Goal: Information Seeking & Learning: Find specific page/section

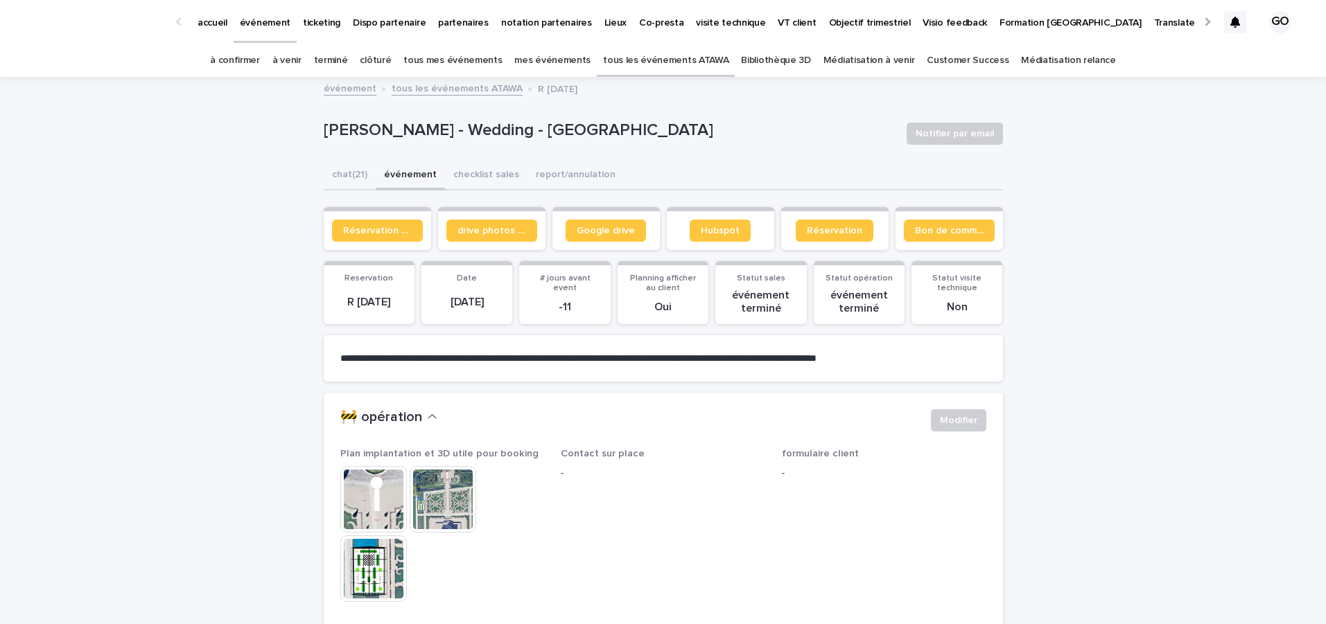
click at [301, 59] on link "à venir" at bounding box center [286, 60] width 29 height 33
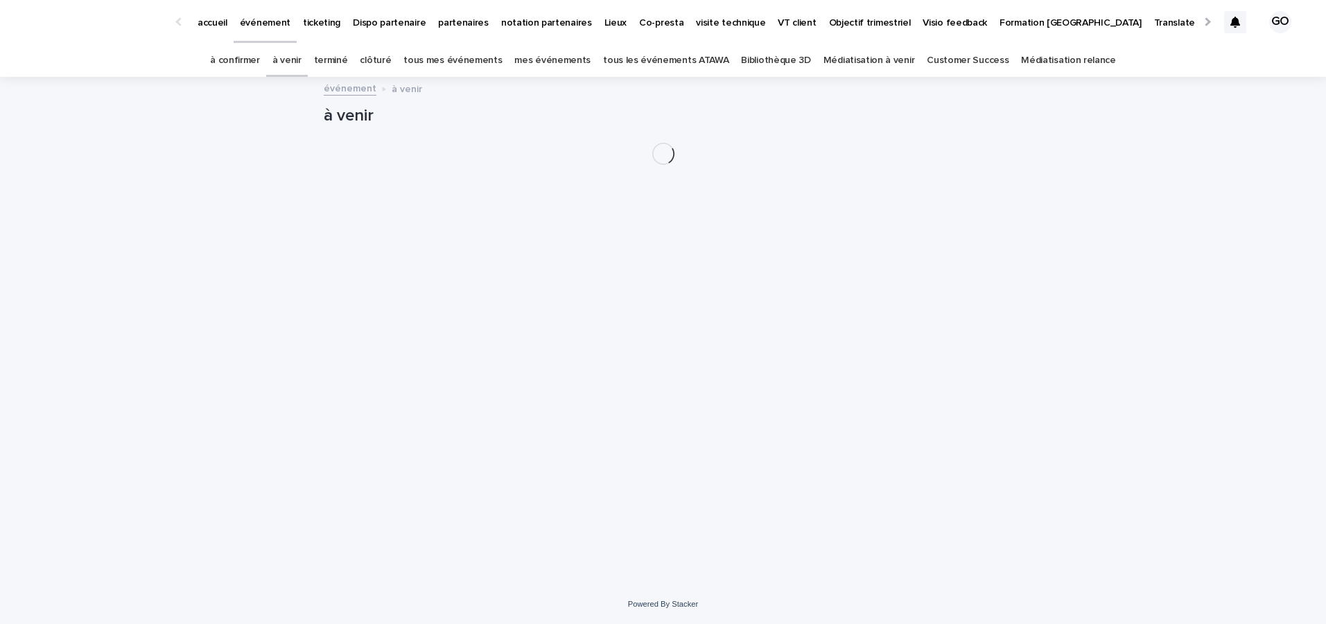
click at [301, 59] on link "à venir" at bounding box center [286, 60] width 29 height 33
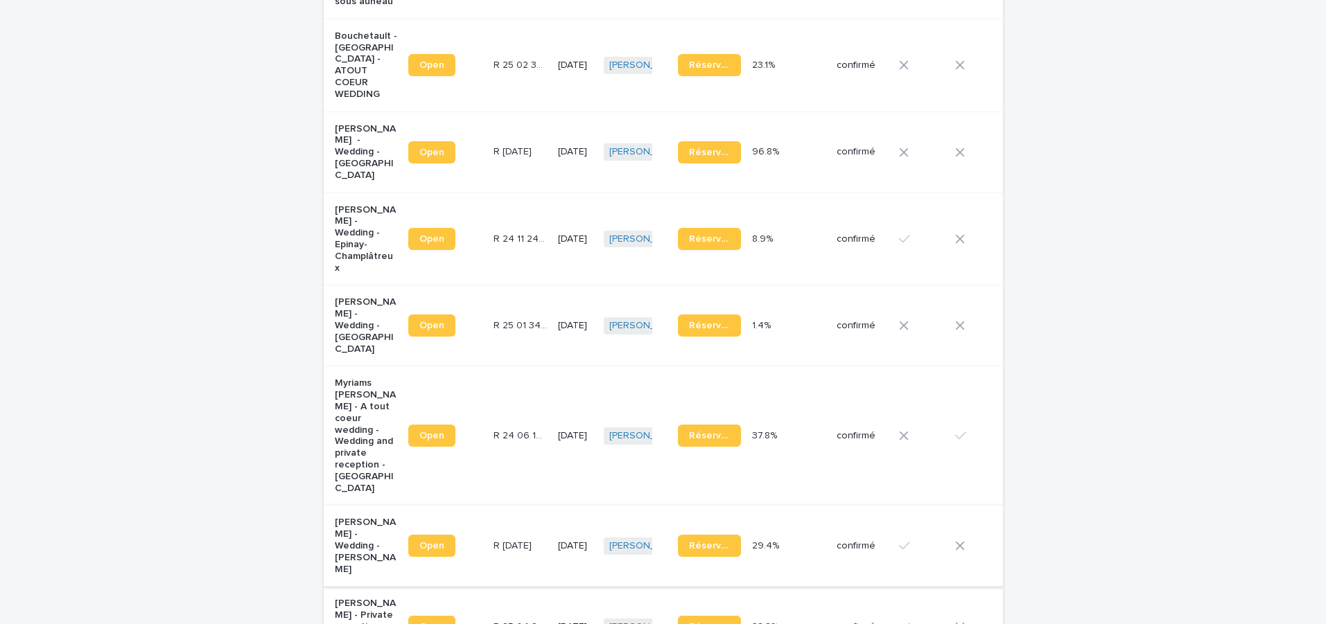
scroll to position [669, 0]
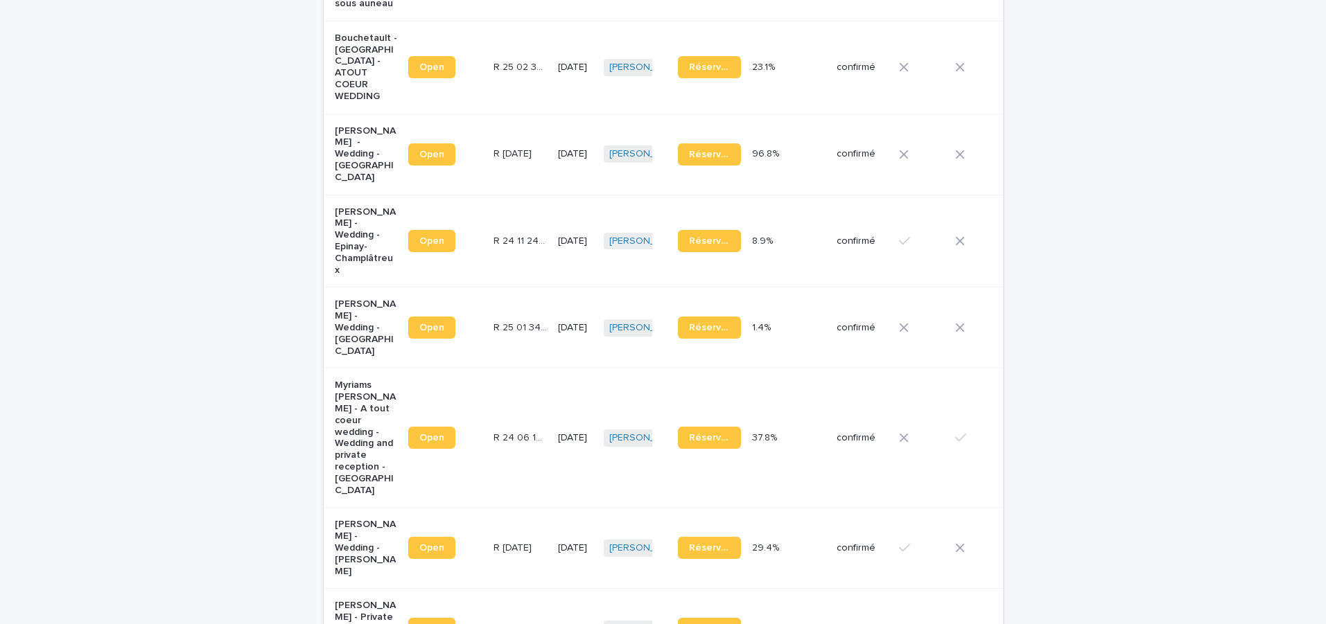
click at [358, 380] on p "Myriams [PERSON_NAME] - A tout coeur wedding - Wedding and private reception - …" at bounding box center [366, 438] width 63 height 116
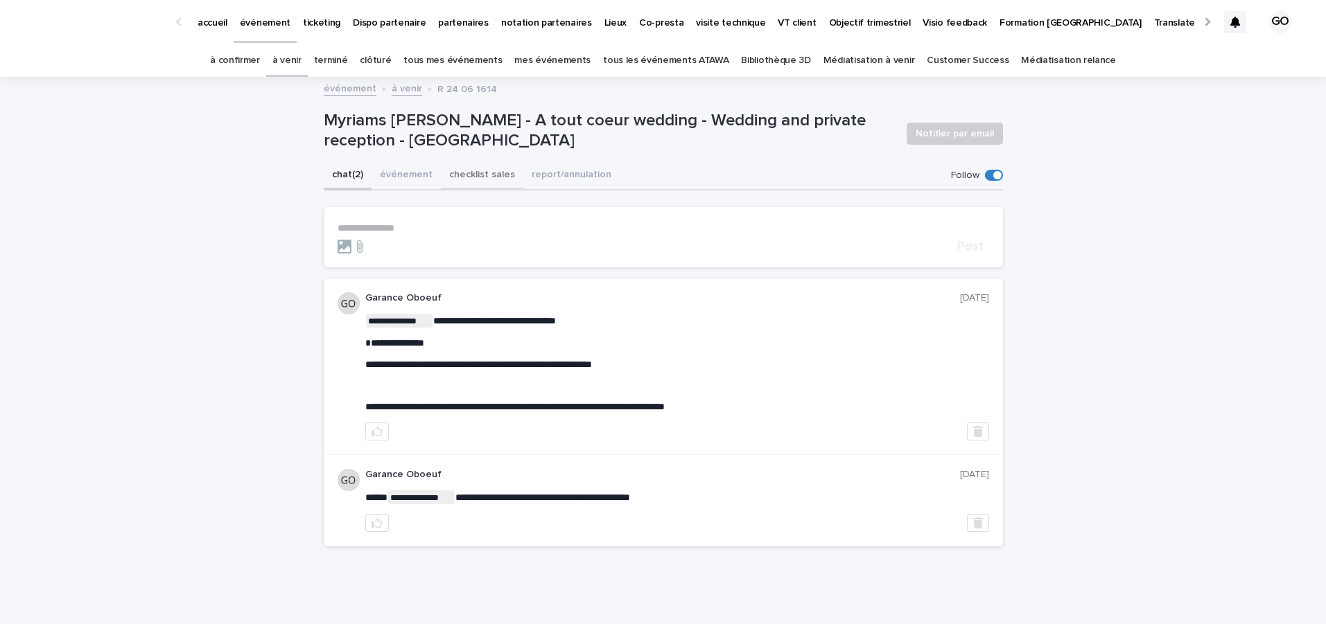
click at [482, 177] on button "checklist sales" at bounding box center [482, 175] width 82 height 29
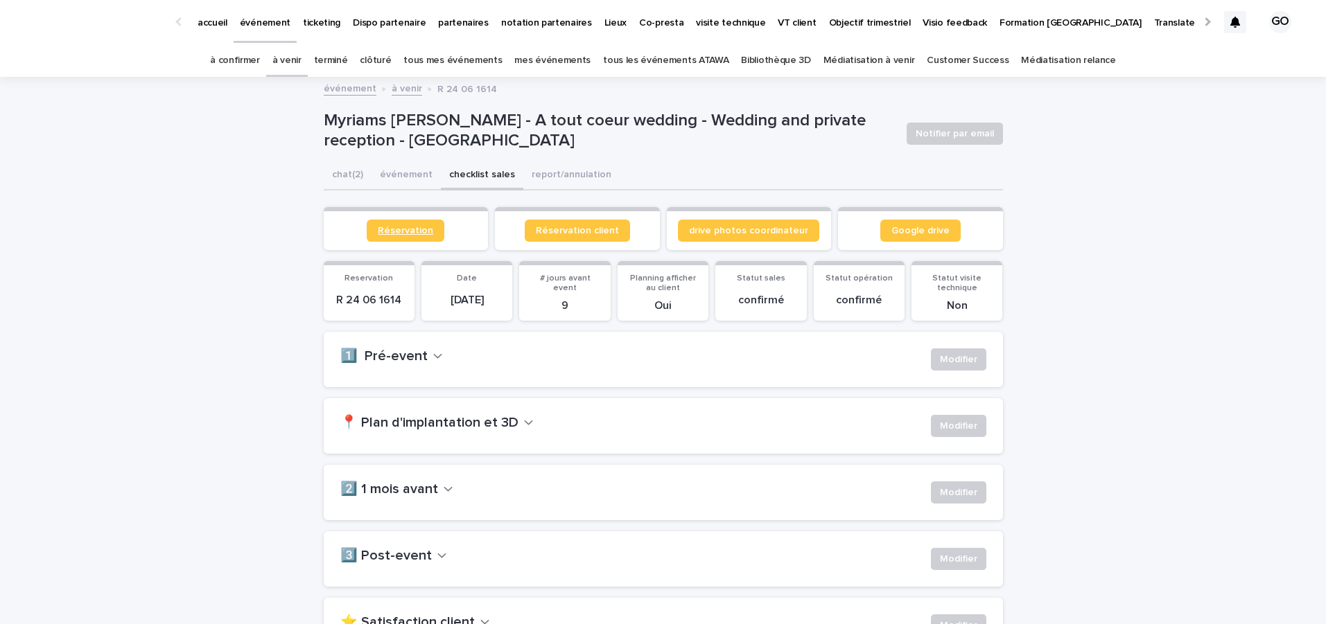
click at [400, 222] on link "Réservation" at bounding box center [406, 231] width 78 height 22
click at [301, 64] on link "à venir" at bounding box center [286, 60] width 29 height 33
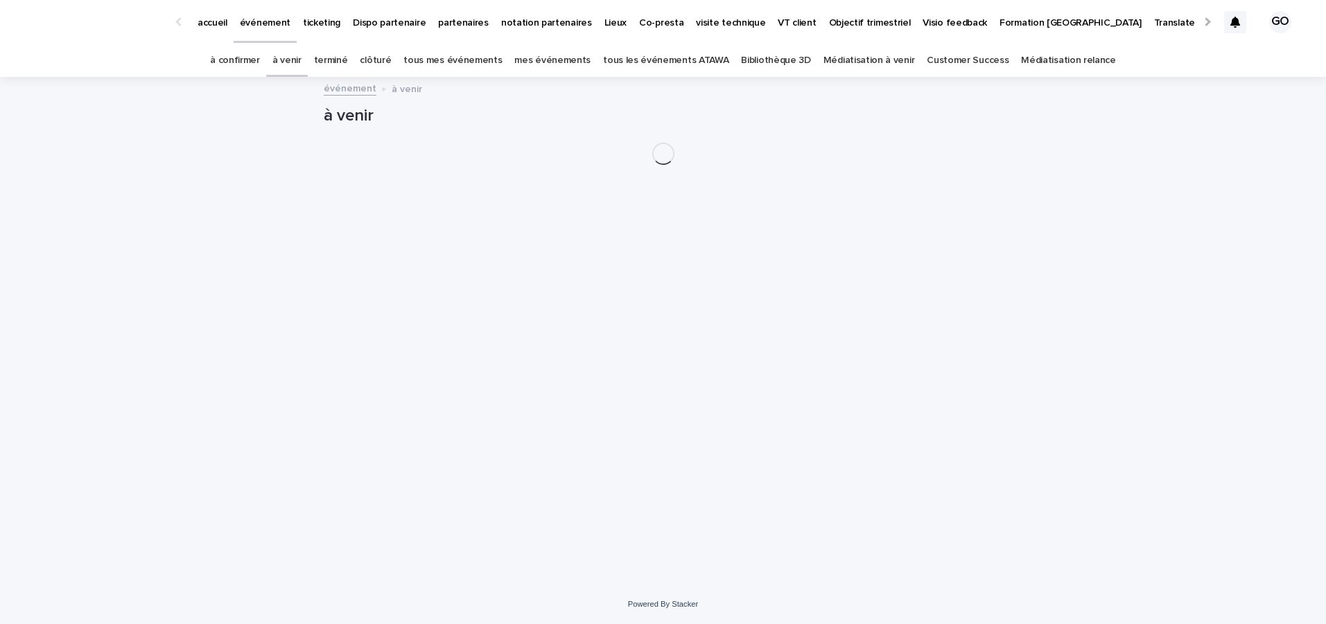
click at [678, 67] on link "tous les événements ATAWA" at bounding box center [665, 60] width 125 height 33
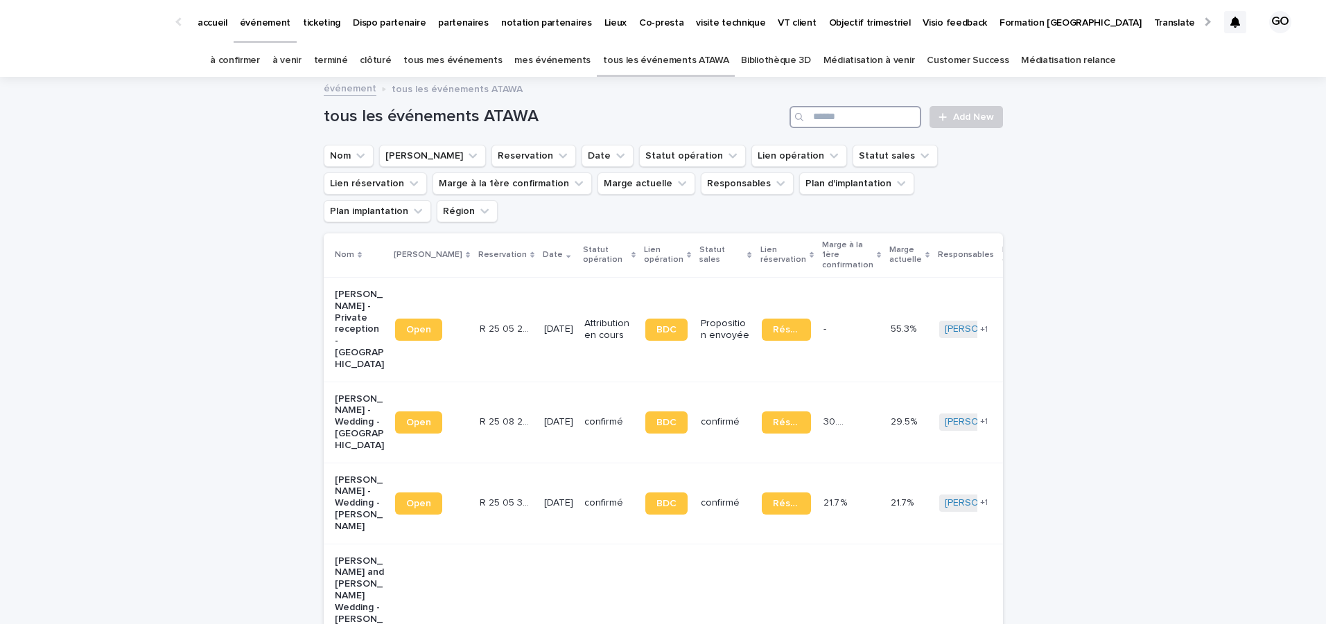
click at [857, 112] on input "Search" at bounding box center [855, 117] width 132 height 22
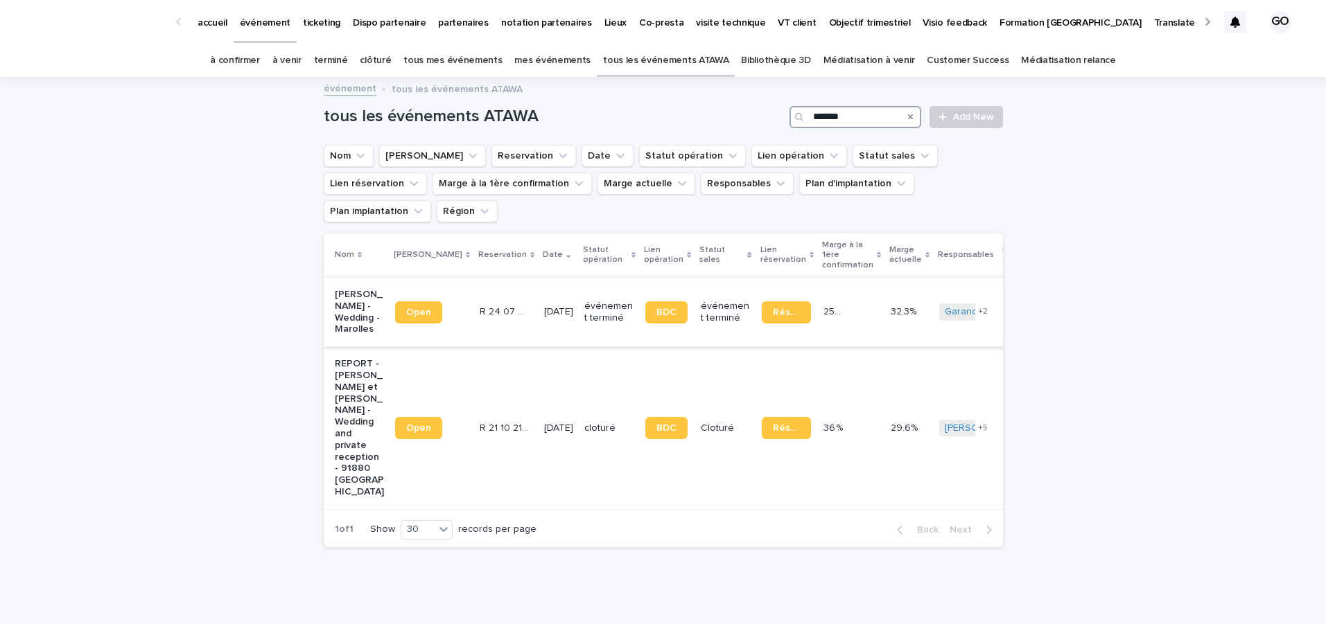
type input "*******"
click at [342, 289] on p "[PERSON_NAME] - Wedding - Marolles" at bounding box center [359, 312] width 49 height 46
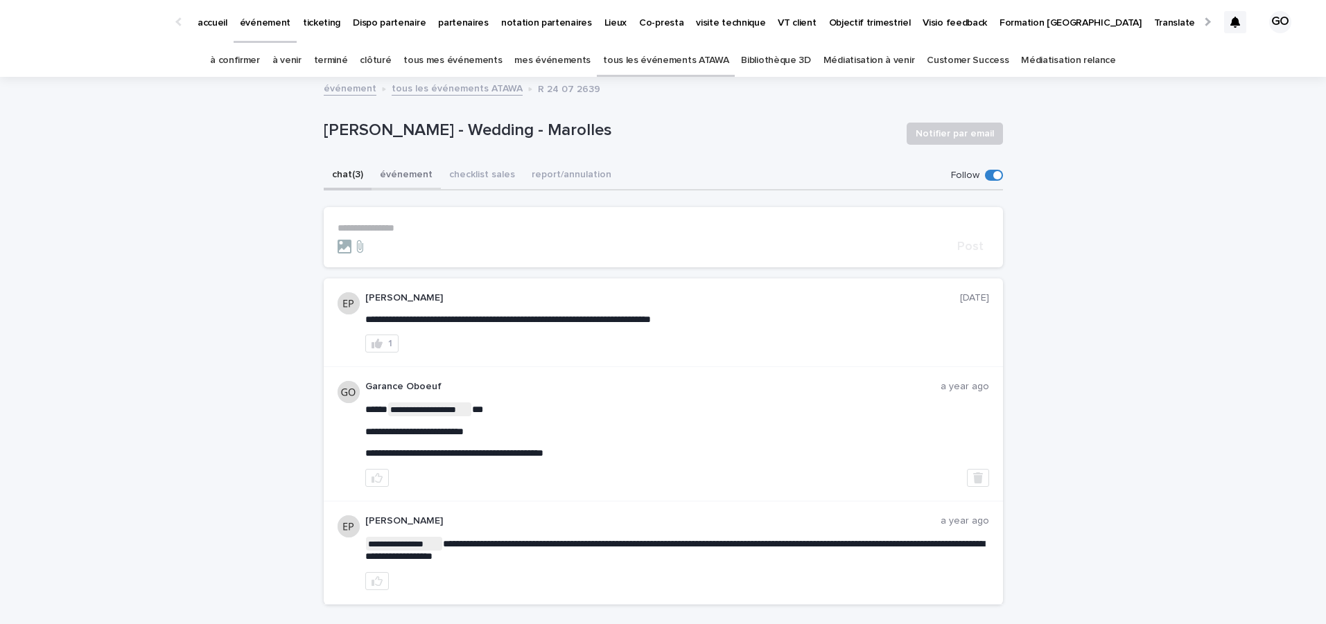
click at [400, 173] on button "événement" at bounding box center [405, 175] width 69 height 29
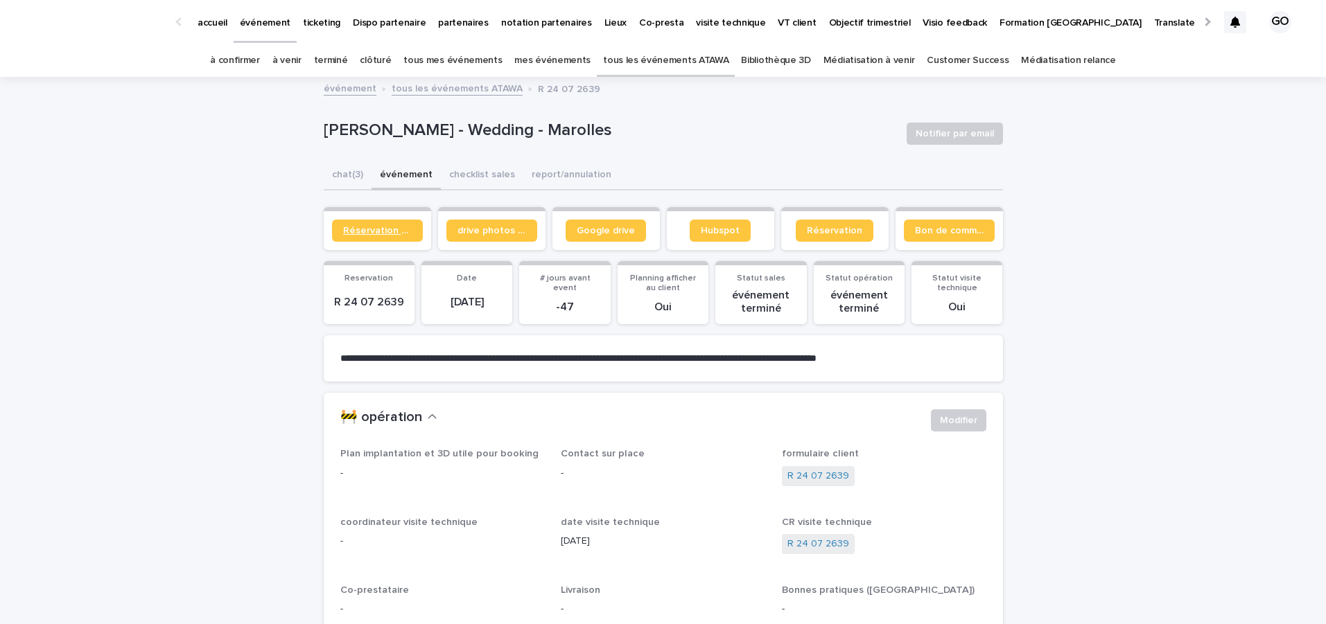
click at [379, 228] on span "Réservation client" at bounding box center [377, 231] width 69 height 10
click at [386, 231] on span "Réservation client" at bounding box center [377, 231] width 69 height 10
click at [647, 73] on link "tous les événements ATAWA" at bounding box center [665, 60] width 125 height 33
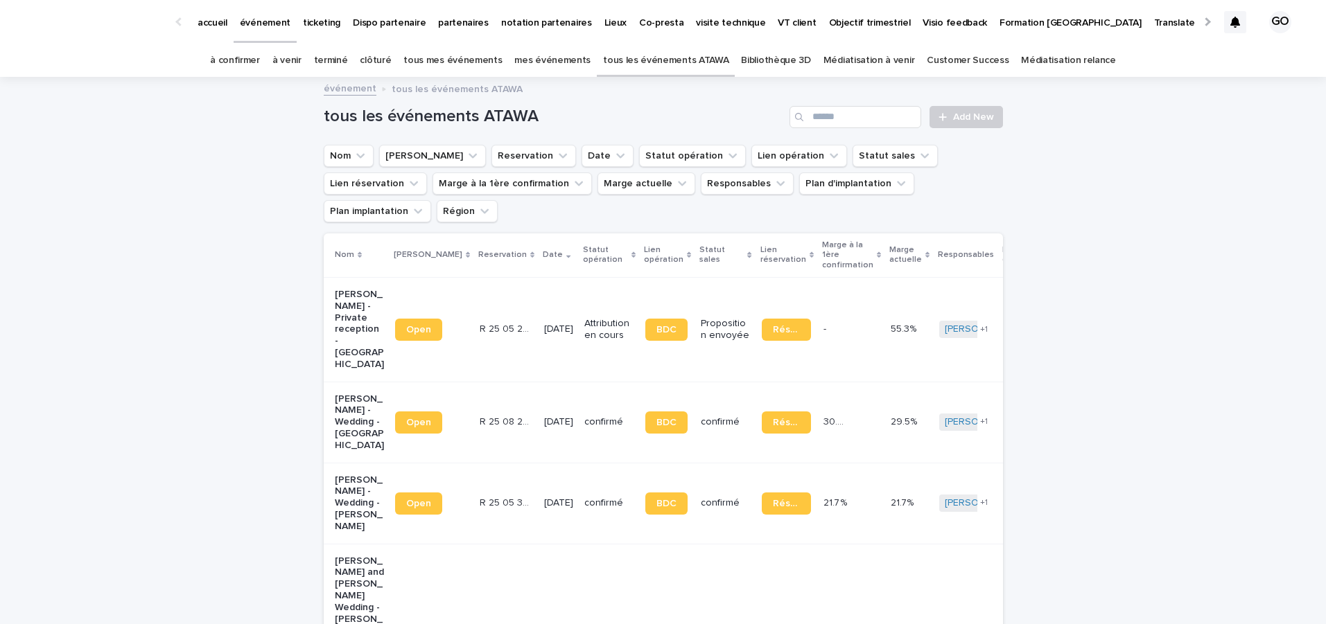
click at [249, 20] on p "événement" at bounding box center [265, 14] width 51 height 29
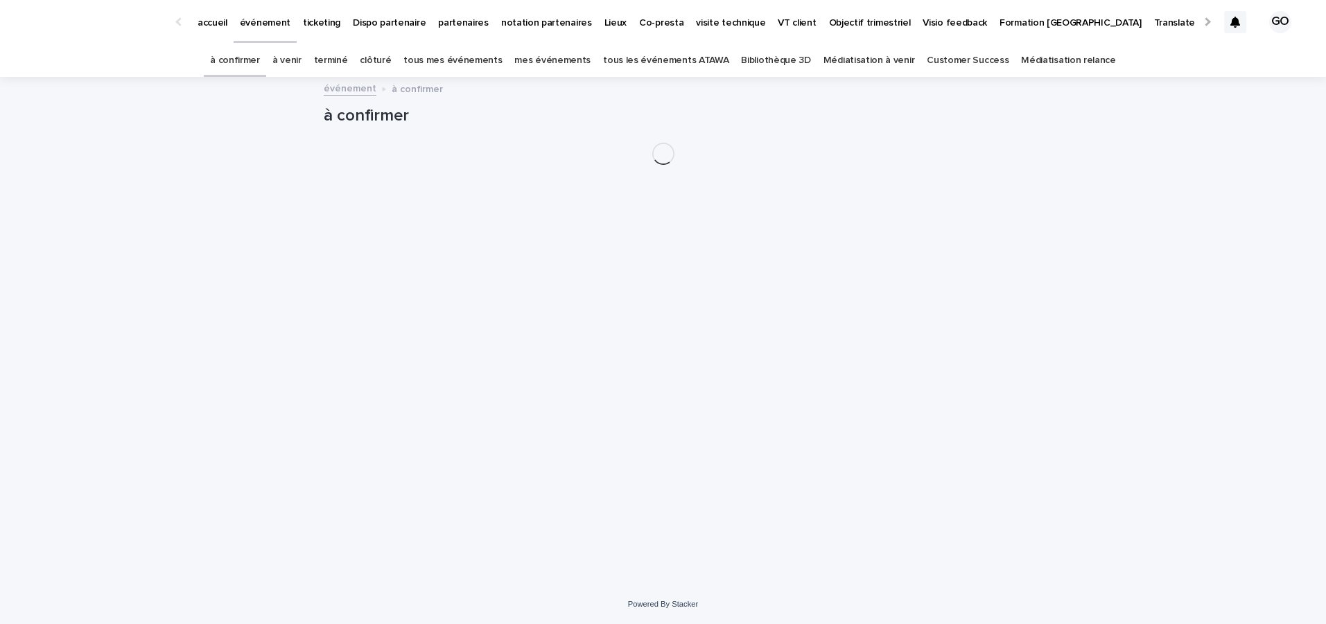
click at [211, 19] on p "accueil" at bounding box center [213, 14] width 30 height 29
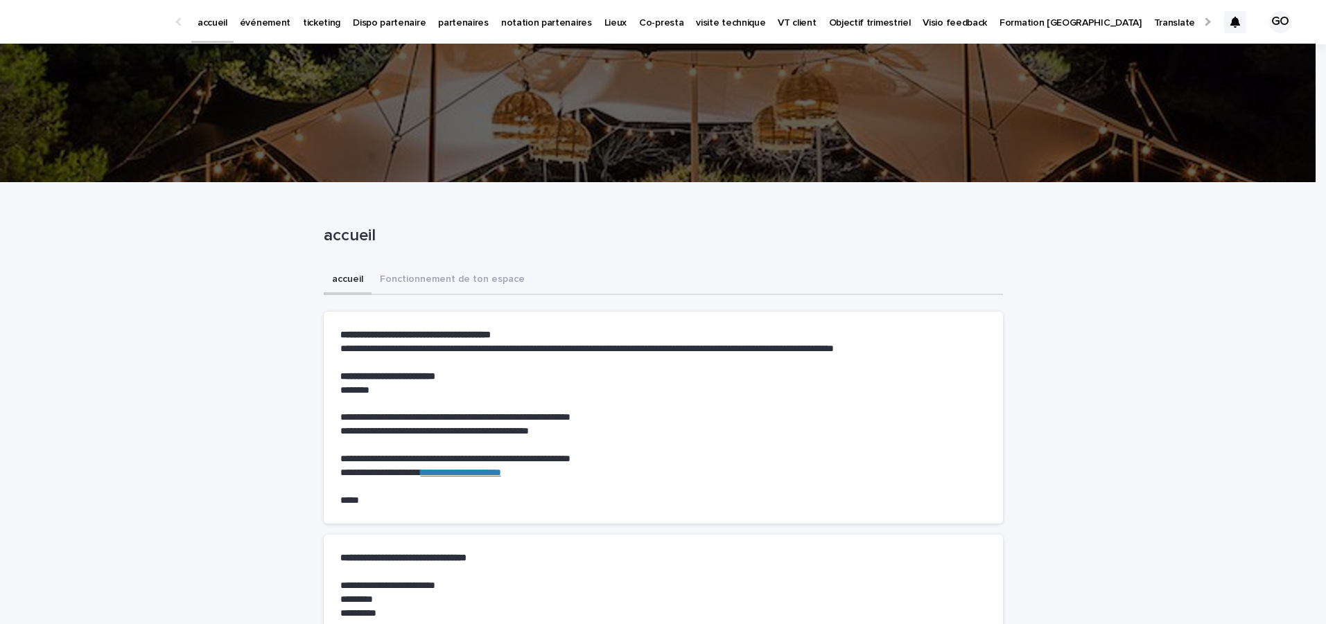
click at [270, 30] on link "événement" at bounding box center [265, 21] width 63 height 43
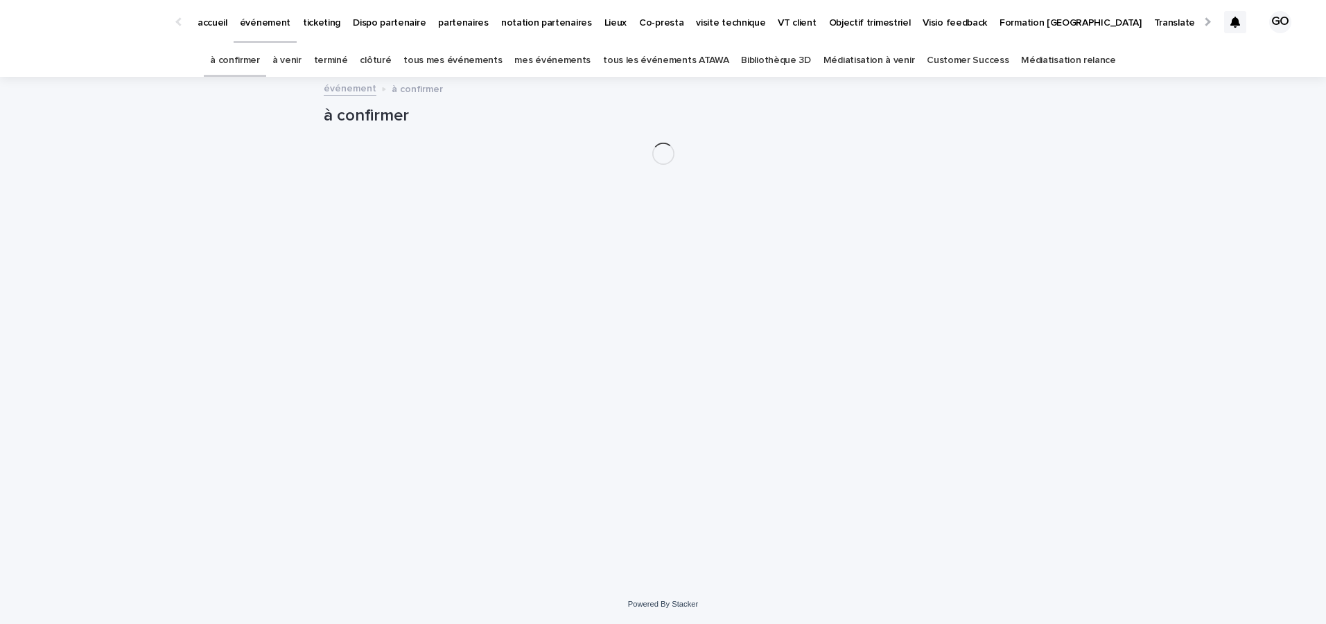
click at [261, 12] on p "événement" at bounding box center [265, 14] width 51 height 29
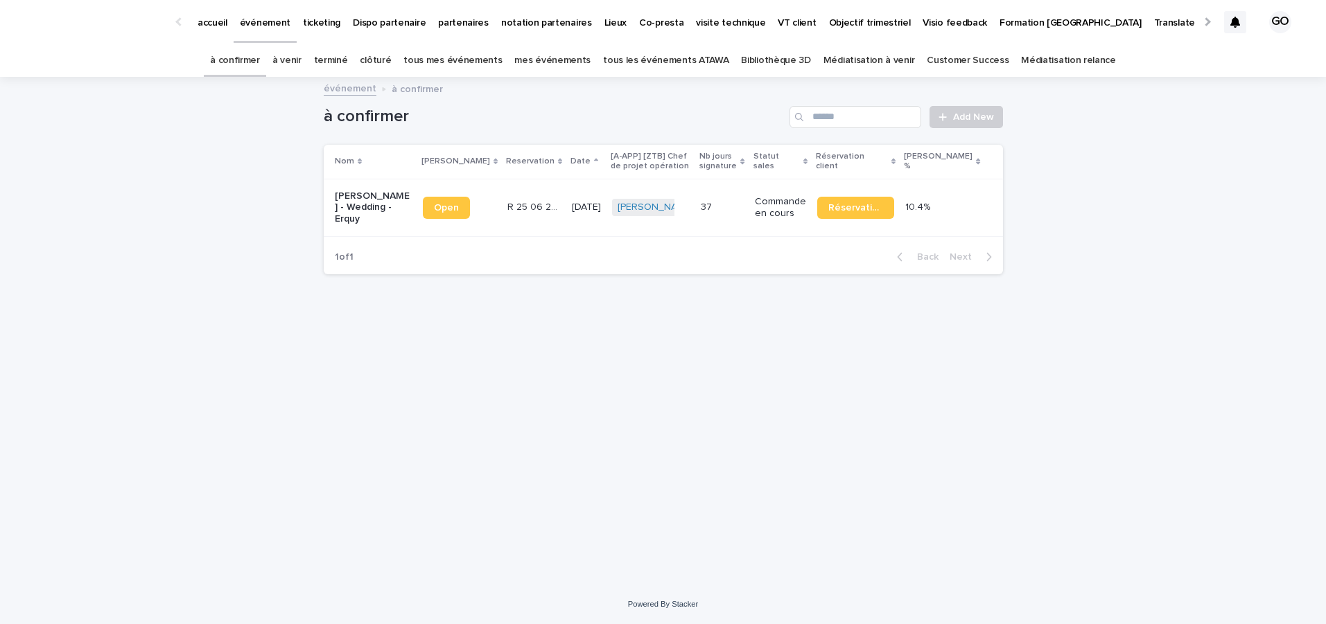
click at [1225, 24] on div at bounding box center [1235, 22] width 22 height 22
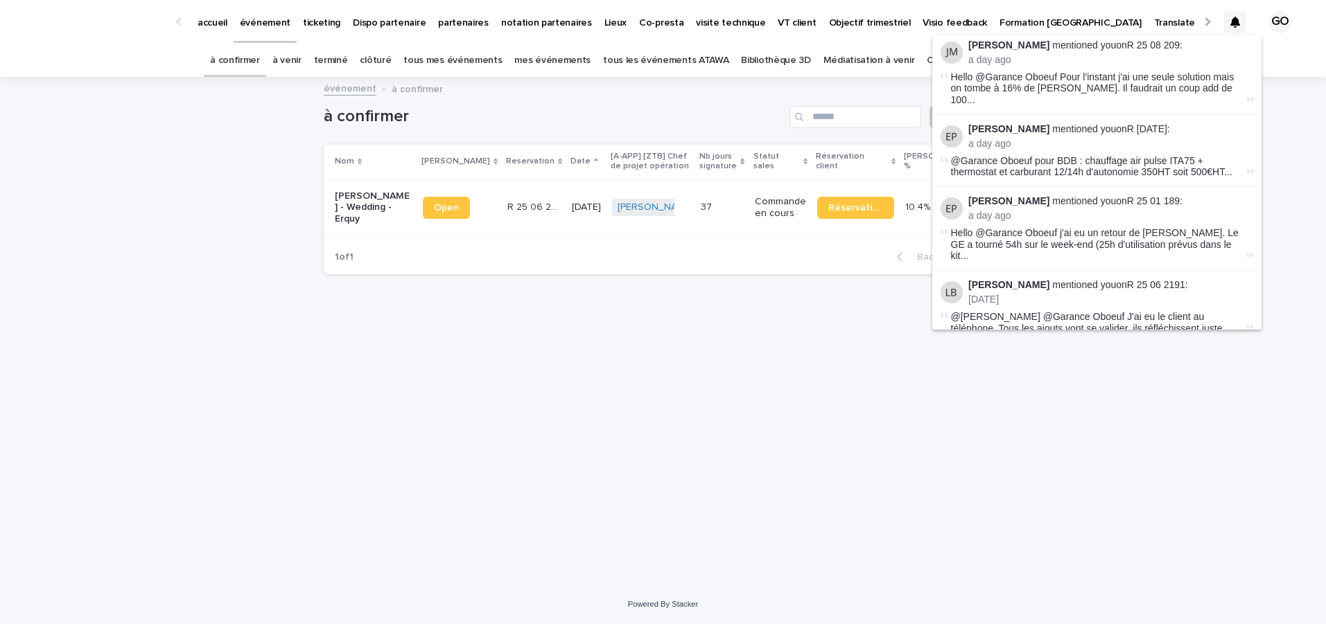
scroll to position [89, 0]
click at [1148, 195] on link "R 25 01 189" at bounding box center [1153, 200] width 53 height 11
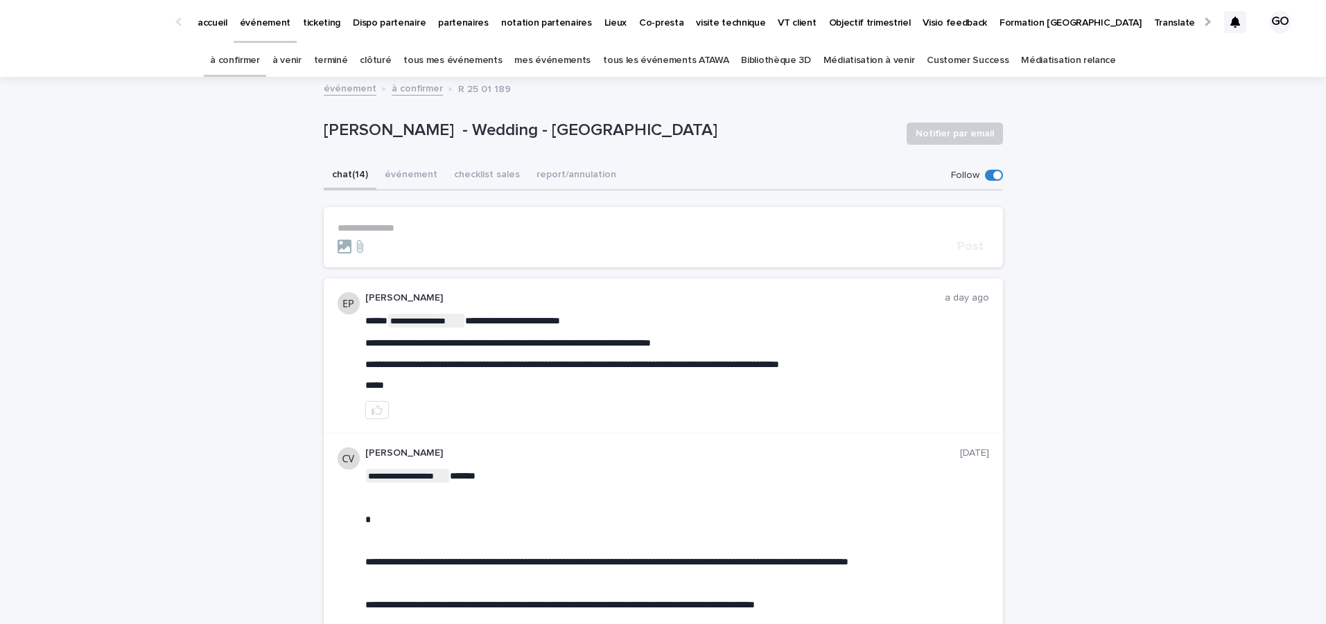
drag, startPoint x: 1211, startPoint y: 19, endPoint x: 1219, endPoint y: 21, distance: 8.4
click at [1219, 21] on div "accueil événement ticketing Dispo partenaire partenaires notation partenaires L…" at bounding box center [663, 22] width 1326 height 44
click at [1224, 21] on div at bounding box center [1235, 22] width 22 height 22
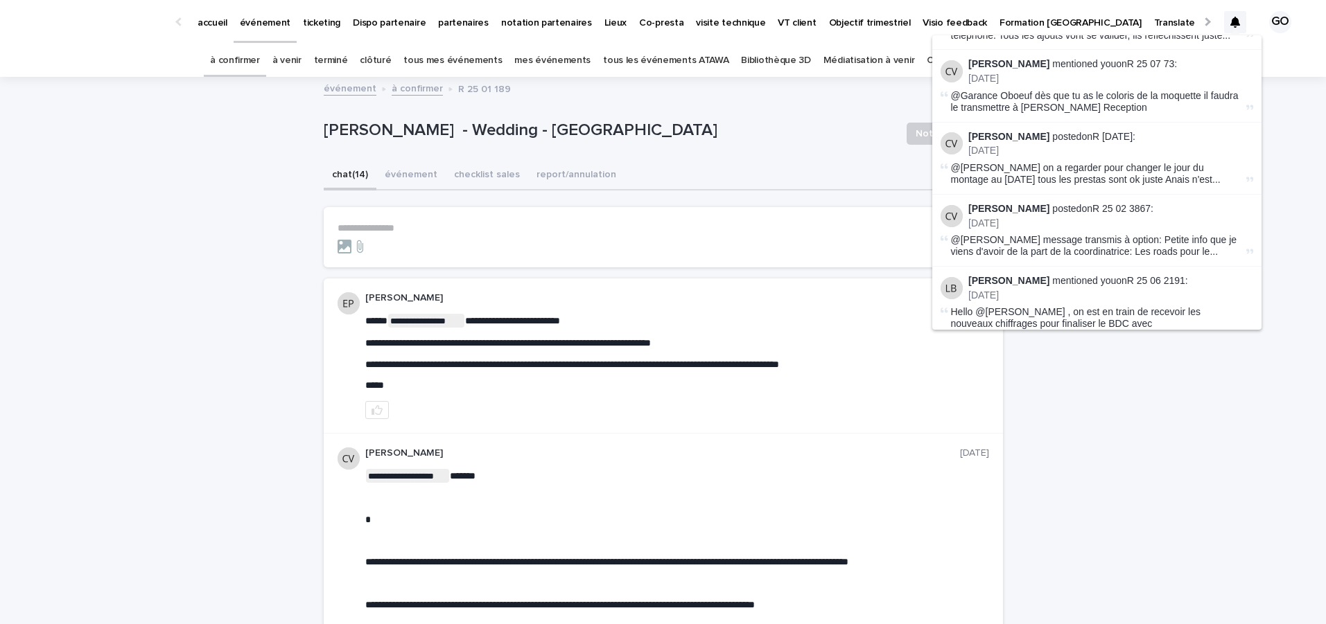
scroll to position [381, 0]
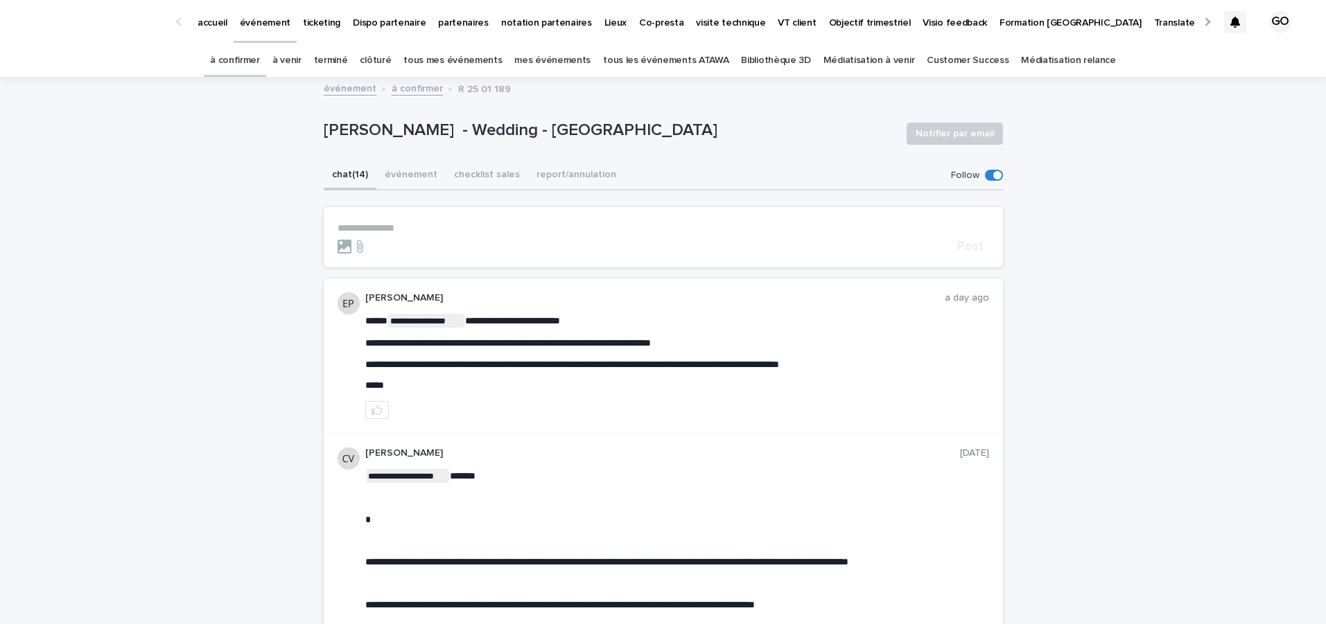
click at [260, 64] on link "à confirmer" at bounding box center [235, 60] width 50 height 33
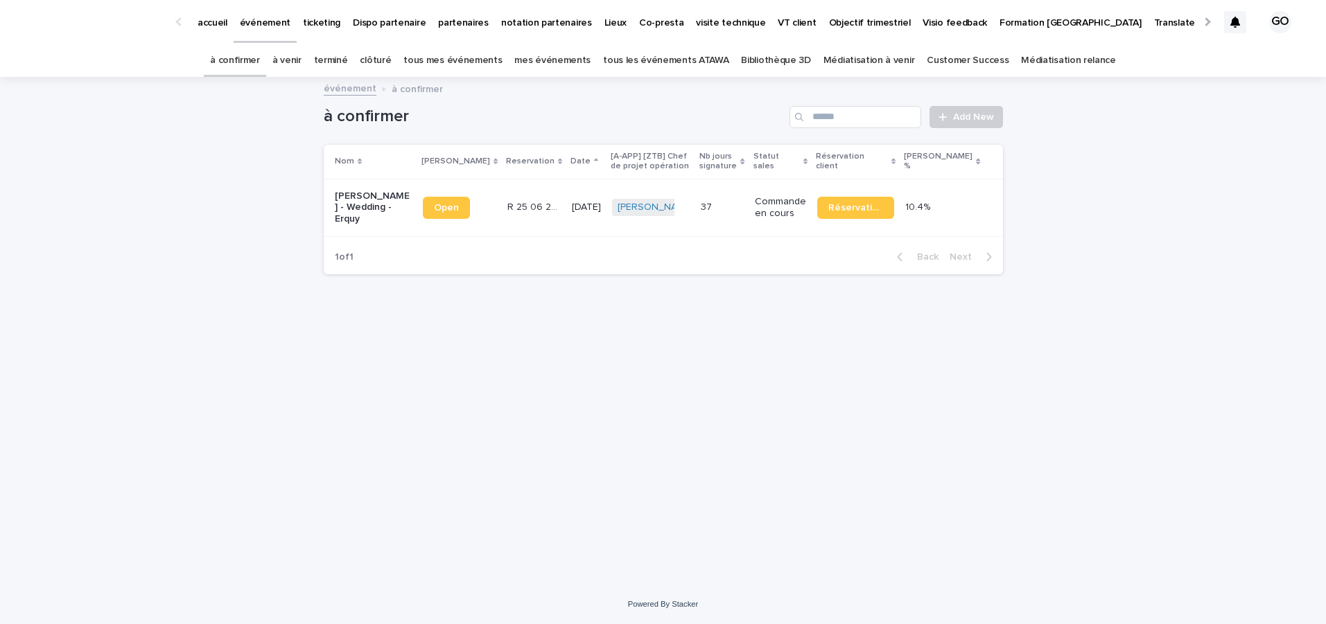
click at [301, 66] on link "à venir" at bounding box center [286, 60] width 29 height 33
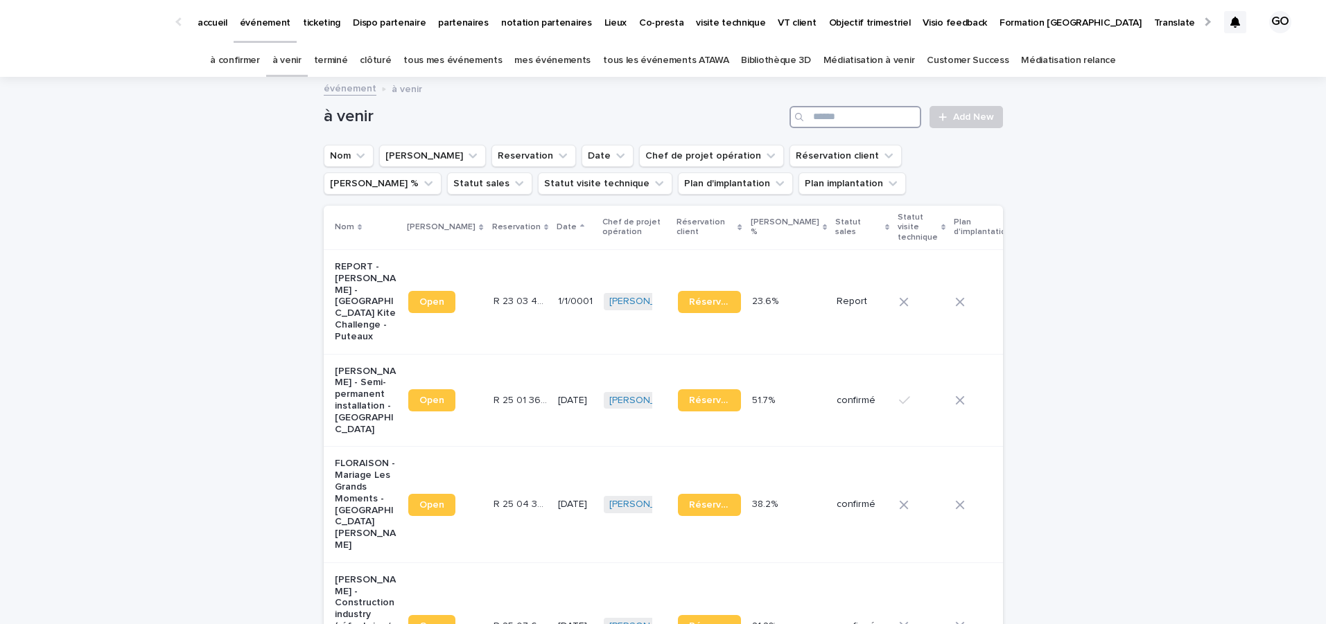
click at [825, 116] on input "Search" at bounding box center [855, 117] width 132 height 22
click at [675, 59] on link "tous les événements ATAWA" at bounding box center [665, 60] width 125 height 33
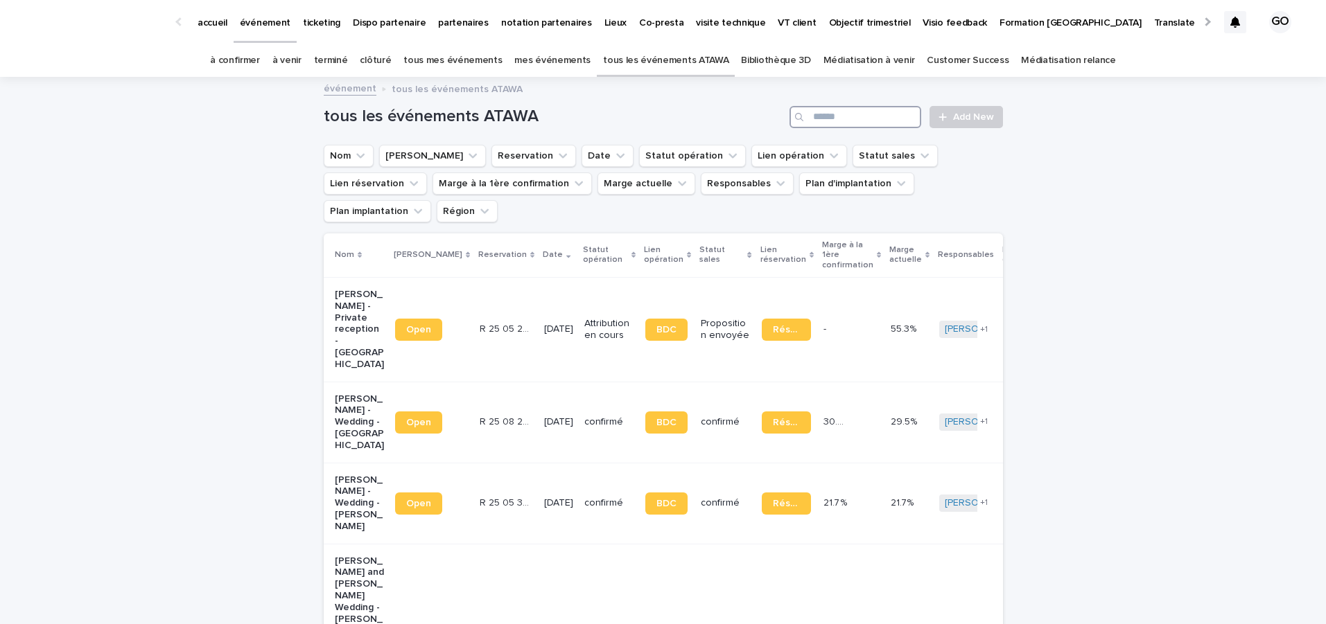
click at [814, 125] on input "Search" at bounding box center [855, 117] width 132 height 22
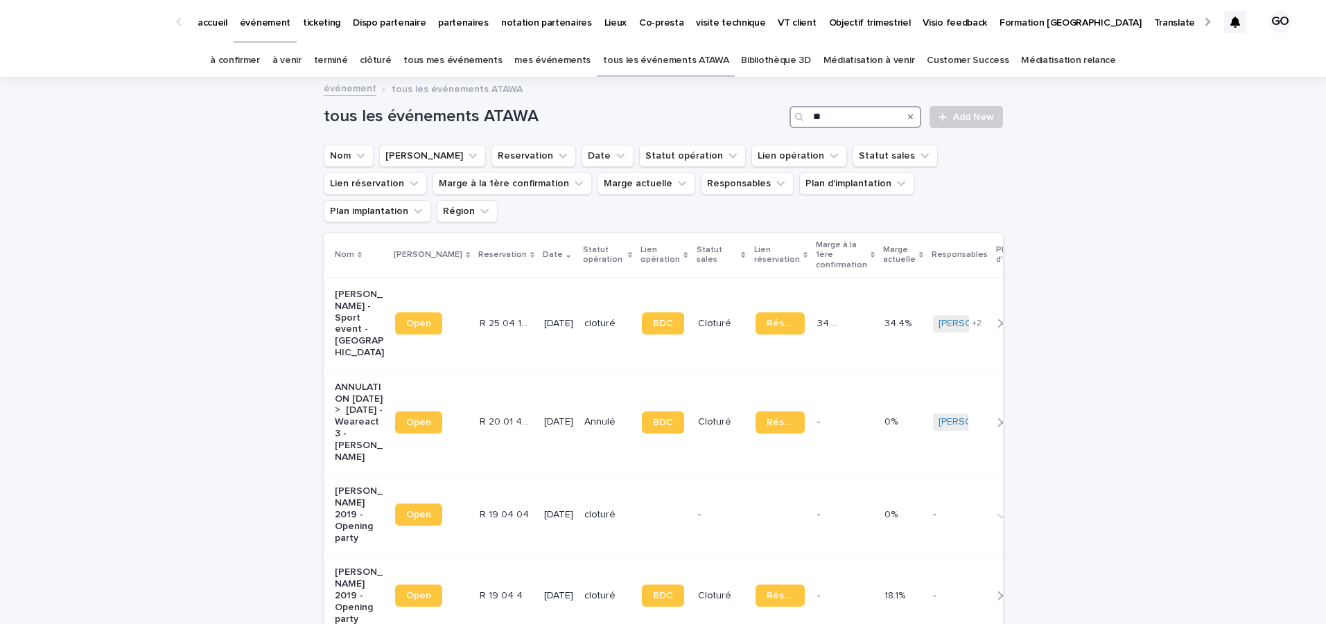
type input "*"
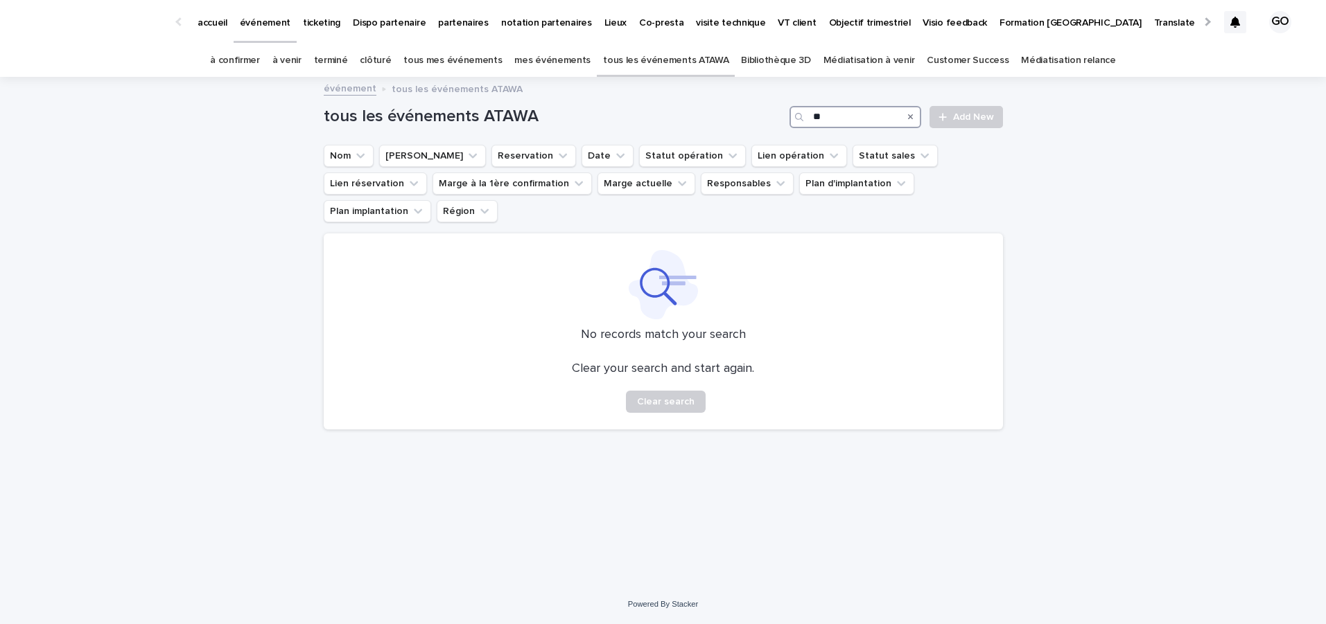
type input "*"
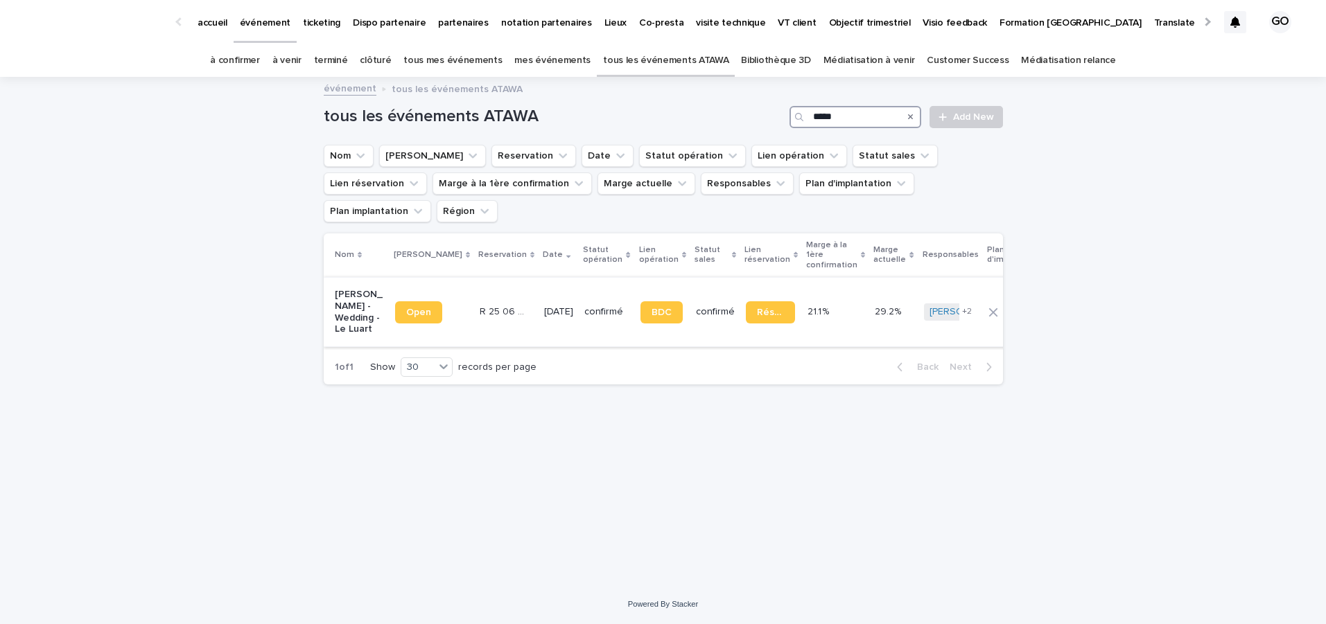
type input "*****"
click at [331, 299] on td "[PERSON_NAME] - Wedding - Le Luart" at bounding box center [357, 311] width 66 height 69
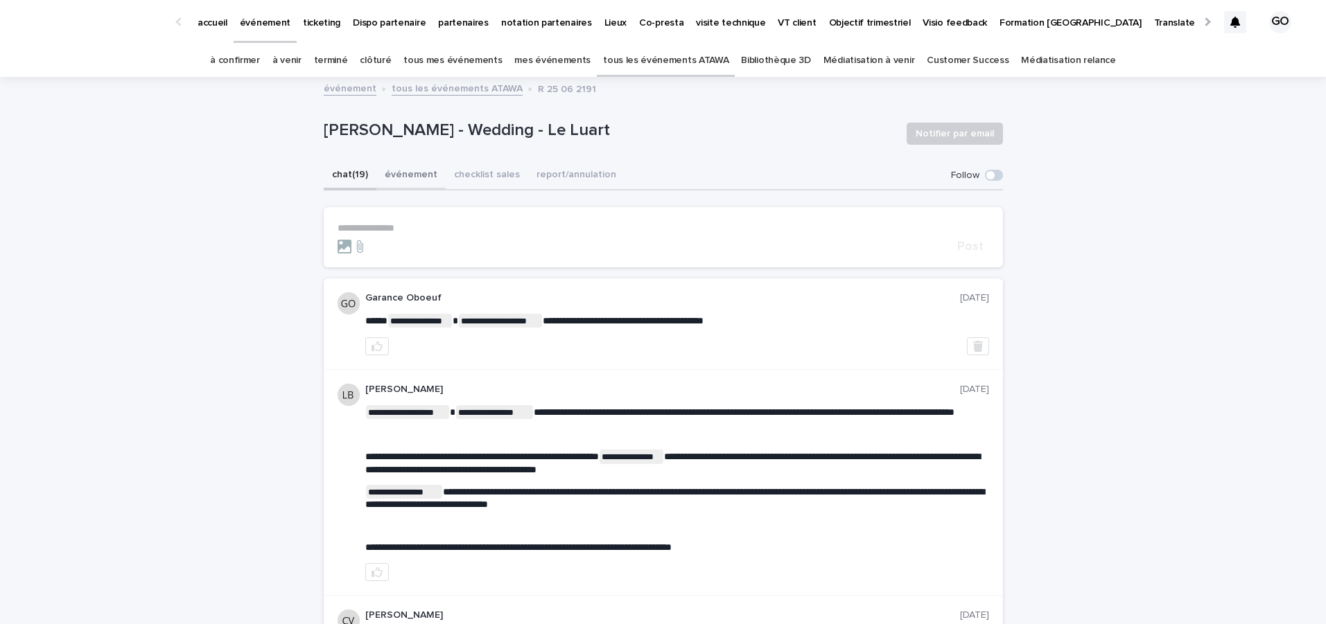
click at [394, 180] on button "événement" at bounding box center [410, 175] width 69 height 29
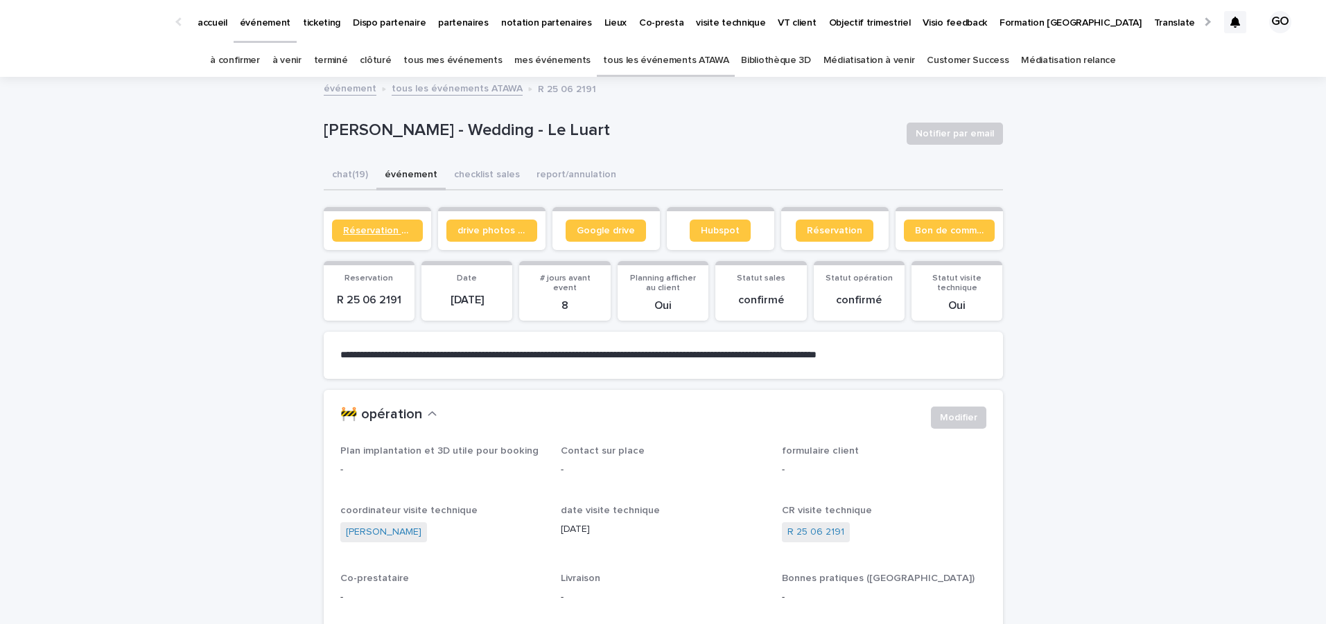
click at [372, 233] on span "Réservation client" at bounding box center [377, 231] width 69 height 10
click at [834, 238] on link "Réservation" at bounding box center [835, 231] width 78 height 22
click at [823, 230] on span "Réservation" at bounding box center [834, 231] width 55 height 10
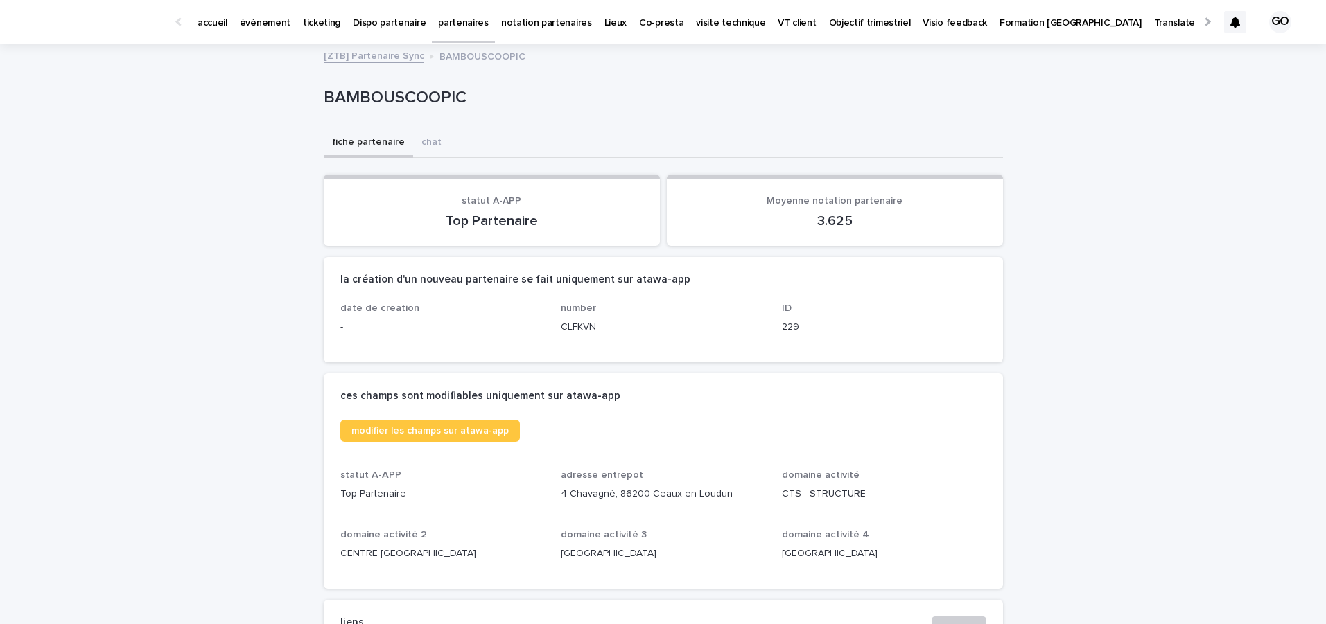
drag, startPoint x: 35, startPoint y: 279, endPoint x: 650, endPoint y: 146, distance: 629.8
click at [650, 146] on div "fiche partenaire chat" at bounding box center [663, 143] width 679 height 29
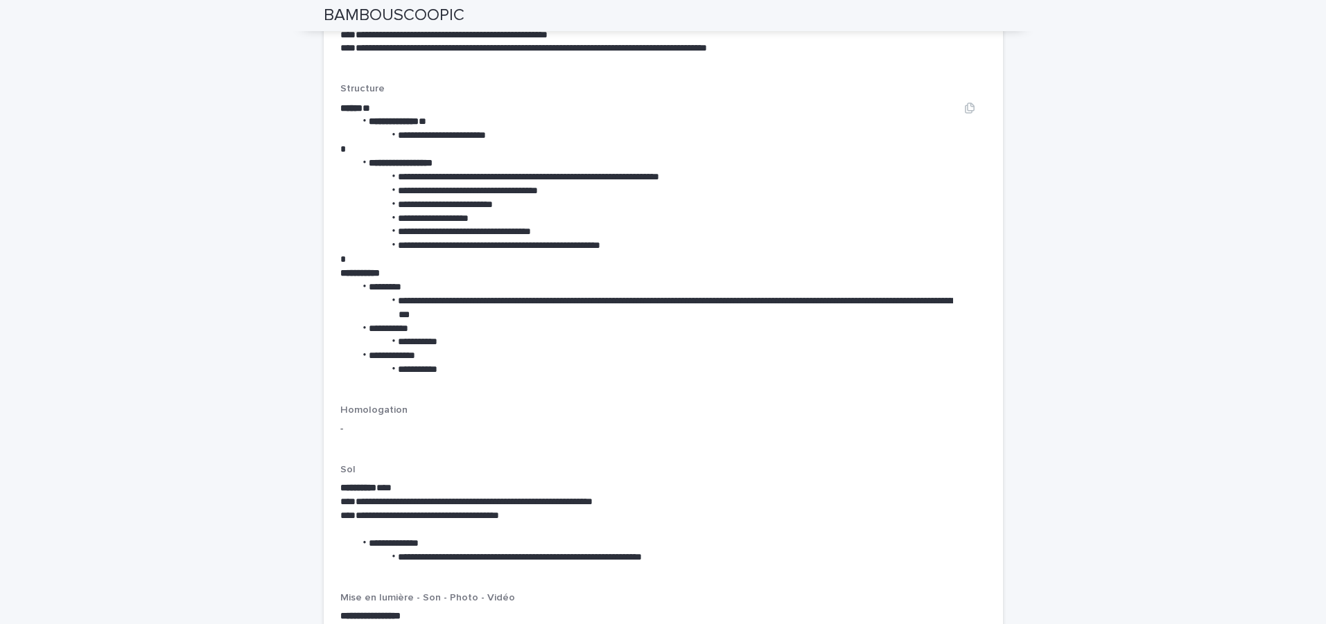
scroll to position [2224, 0]
click at [399, 280] on li "*********" at bounding box center [654, 287] width 598 height 14
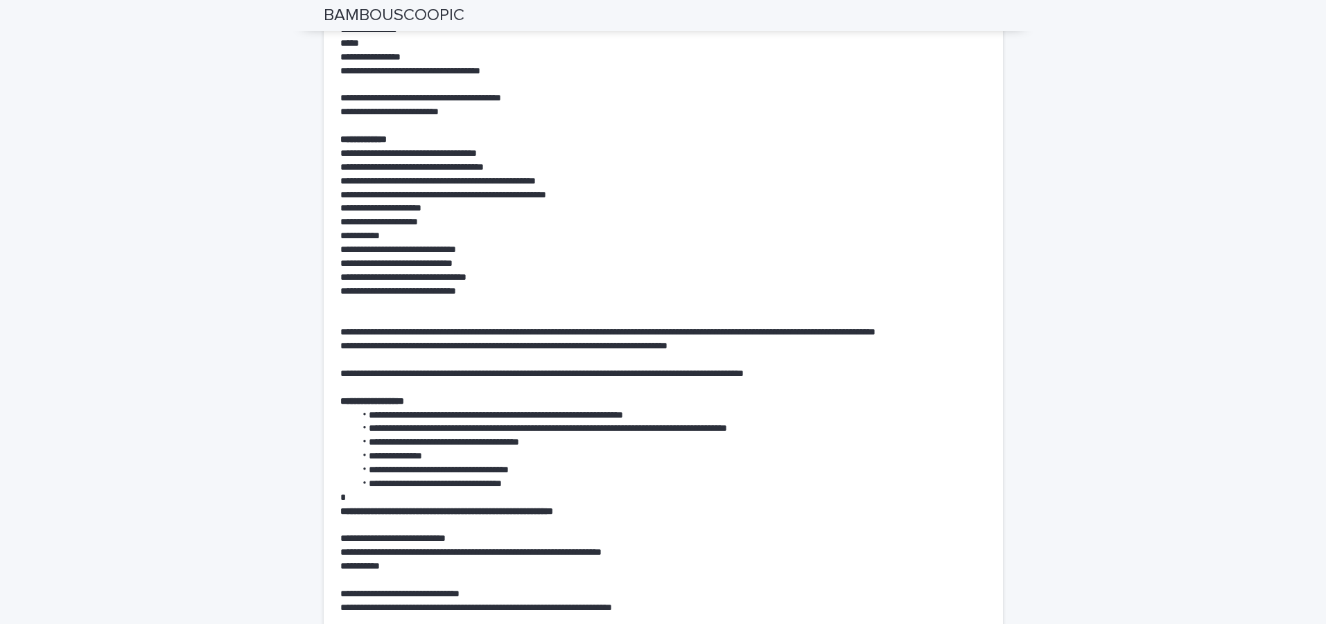
scroll to position [3553, 0]
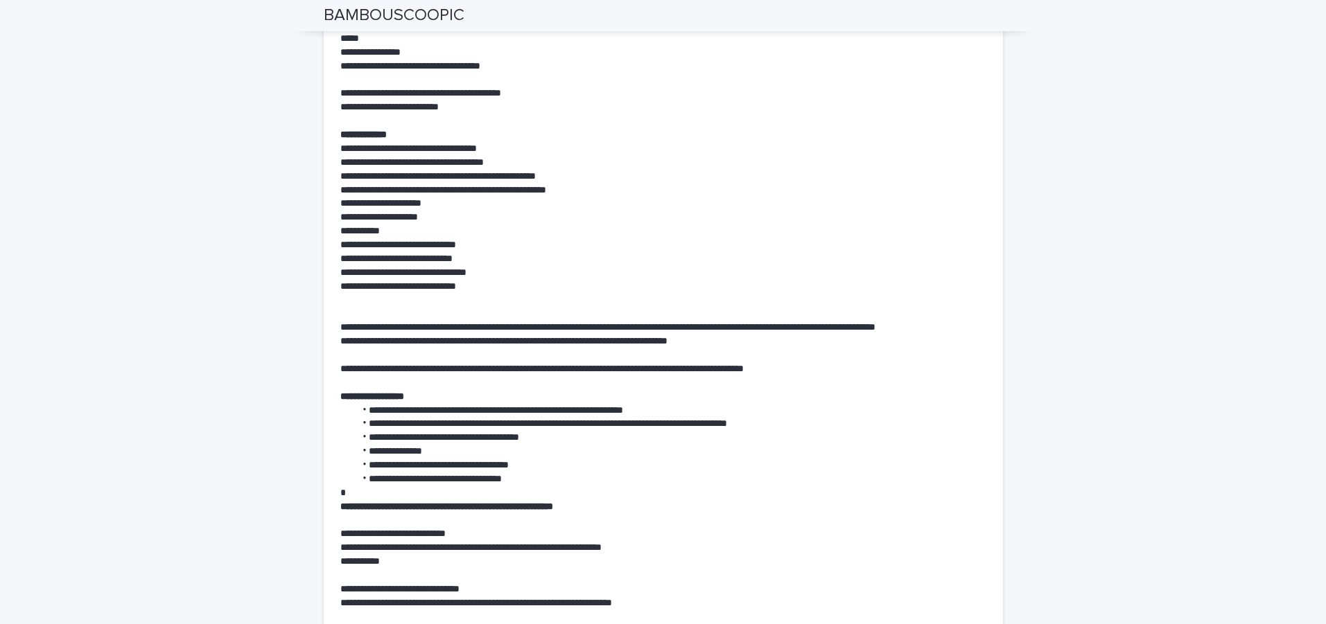
drag, startPoint x: 367, startPoint y: 473, endPoint x: 301, endPoint y: 472, distance: 66.5
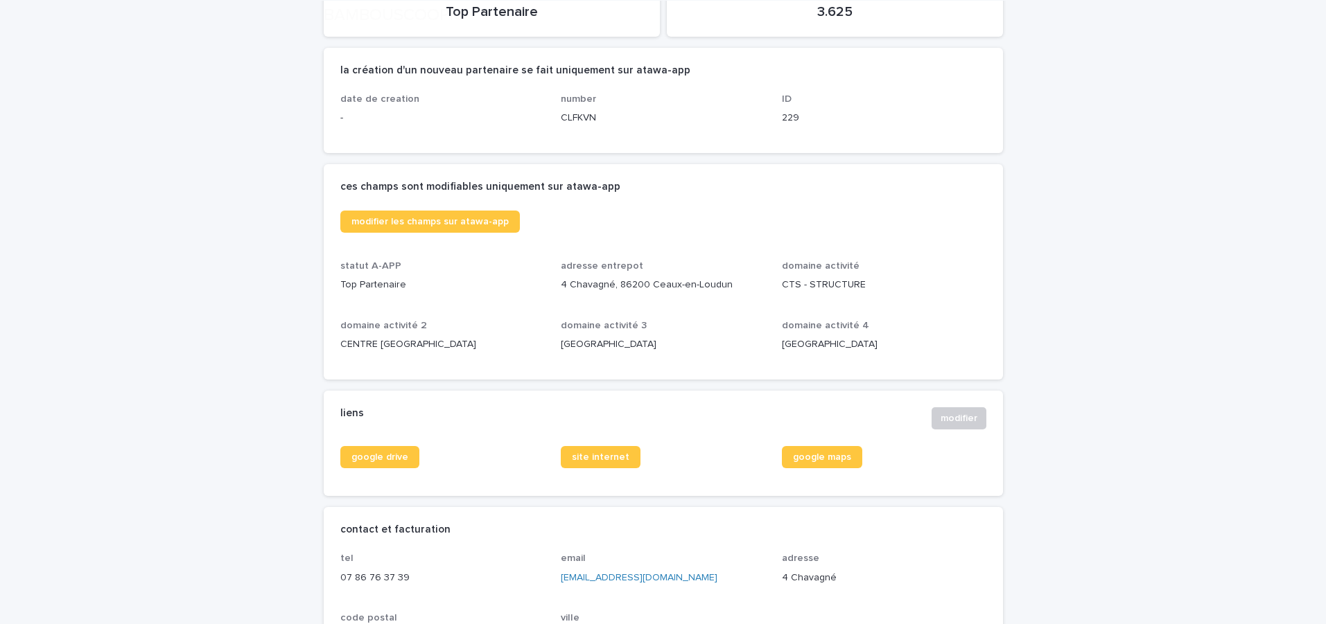
scroll to position [219, 0]
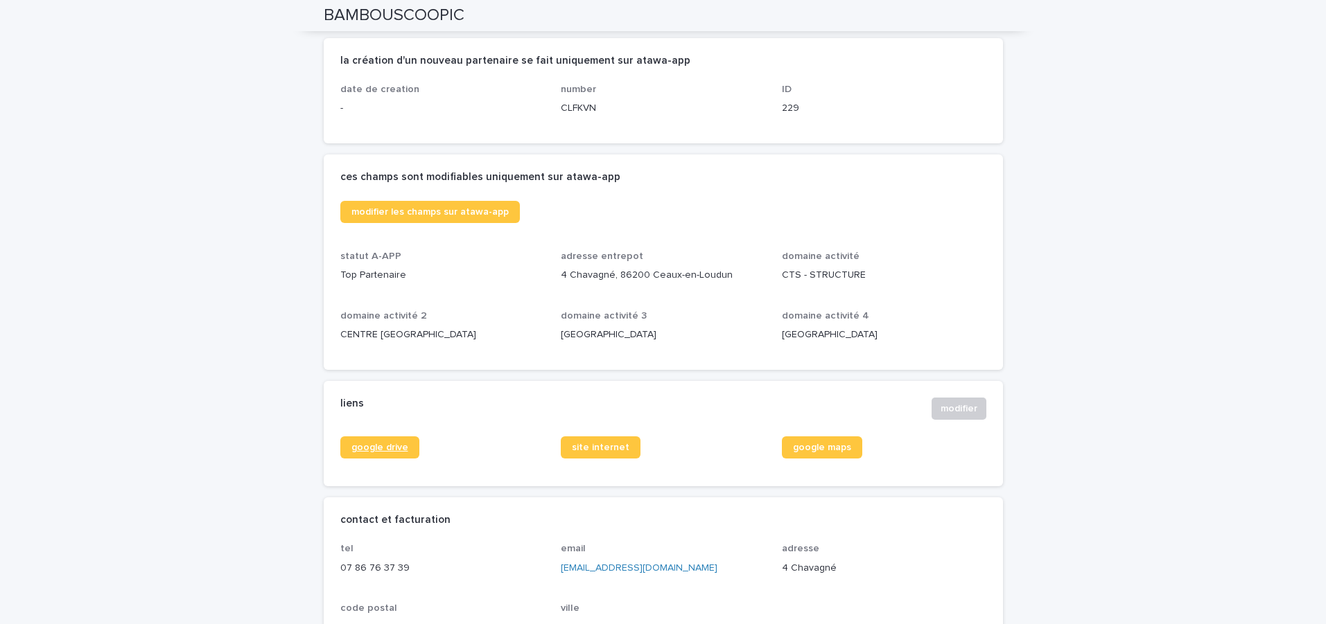
click at [378, 450] on span "google drive" at bounding box center [379, 448] width 57 height 10
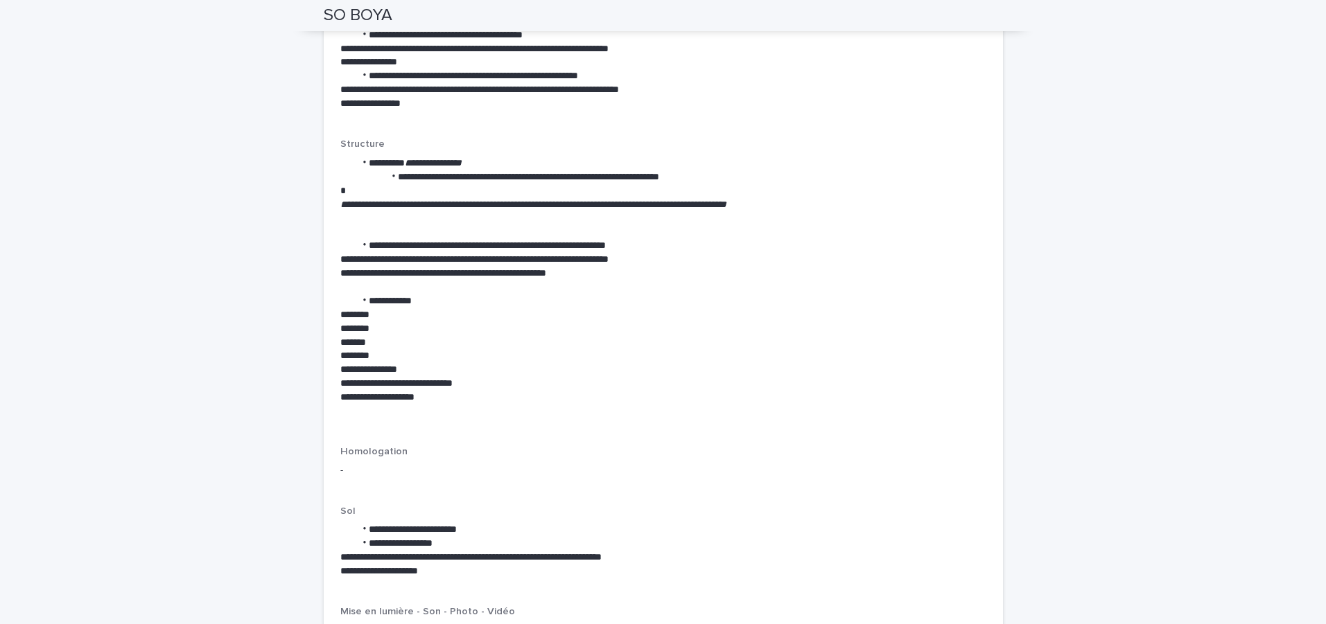
scroll to position [1967, 0]
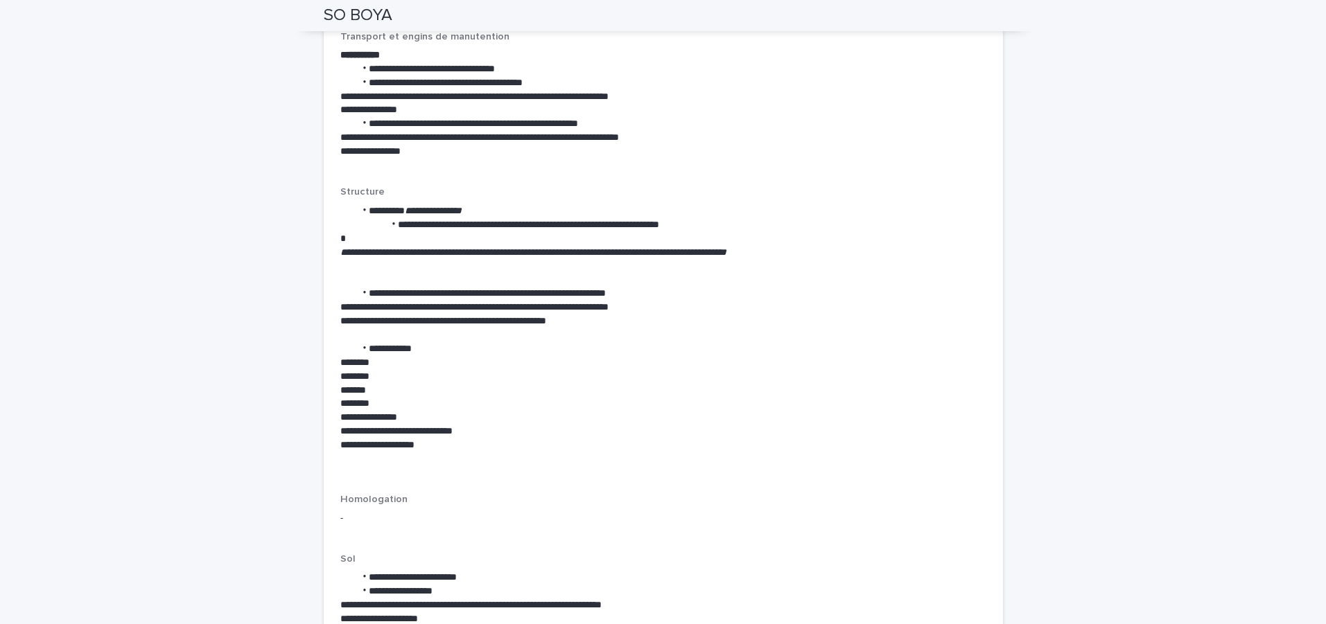
drag, startPoint x: 323, startPoint y: 266, endPoint x: 236, endPoint y: 327, distance: 105.9
click at [236, 327] on div "Loading... Saving… Loading... Saving… SO BOYA SO BOYA Sorry, there was an error…" at bounding box center [663, 487] width 1326 height 4817
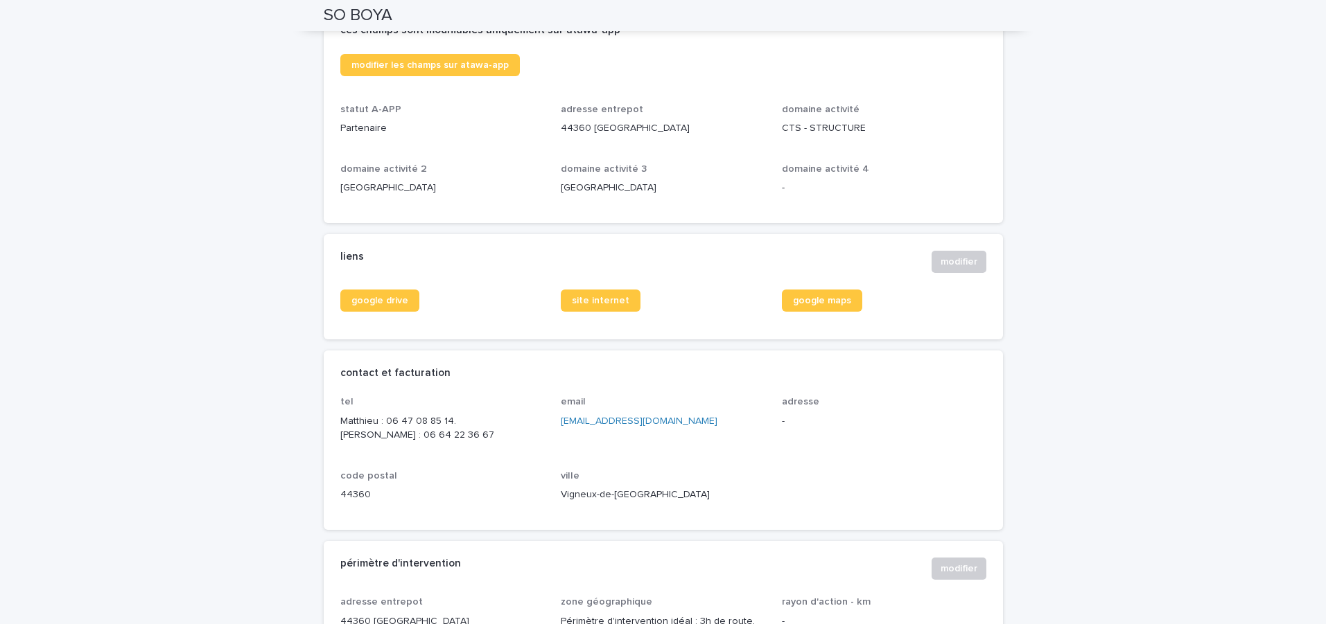
scroll to position [365, 0]
click at [353, 293] on link "google drive" at bounding box center [379, 301] width 79 height 22
